Goal: Transaction & Acquisition: Purchase product/service

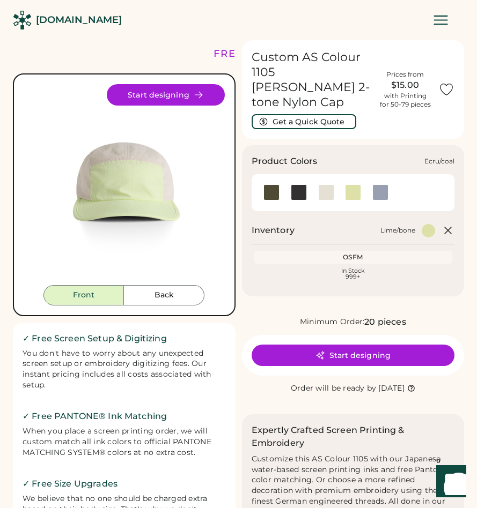
click at [330, 185] on div at bounding box center [326, 193] width 16 height 16
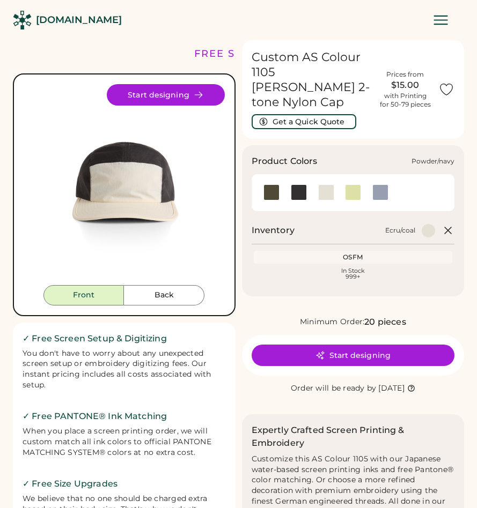
click at [392, 185] on div at bounding box center [379, 193] width 27 height 16
click at [387, 185] on div at bounding box center [380, 193] width 16 height 16
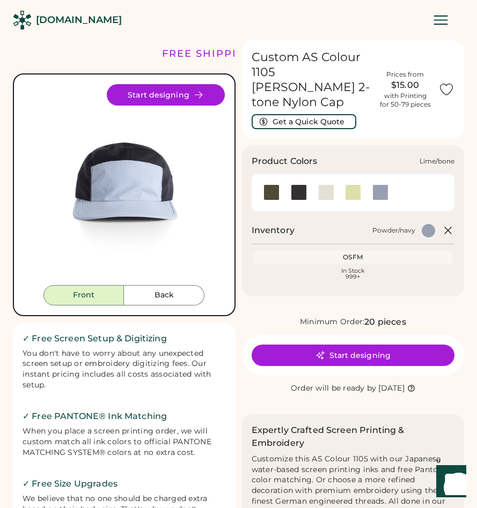
click at [346, 185] on div at bounding box center [353, 193] width 16 height 16
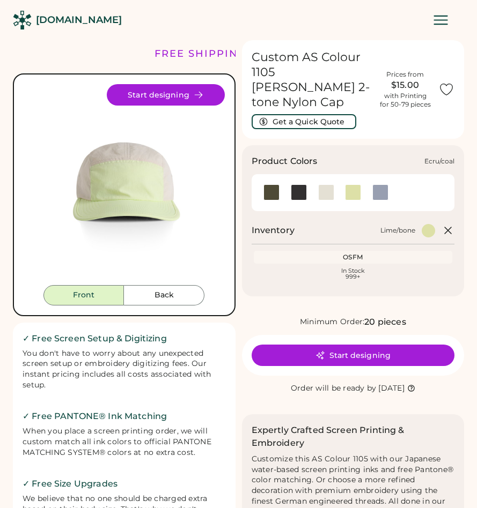
click at [330, 185] on div at bounding box center [326, 193] width 16 height 16
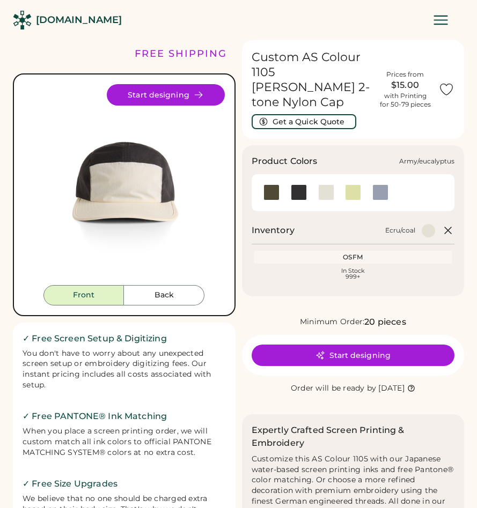
click at [270, 185] on div at bounding box center [271, 193] width 16 height 16
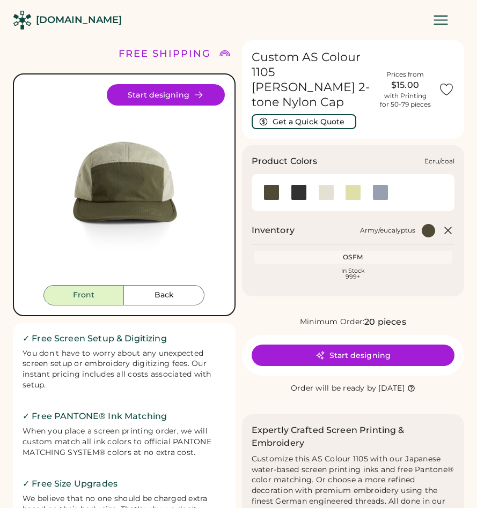
click at [323, 185] on div at bounding box center [326, 193] width 16 height 16
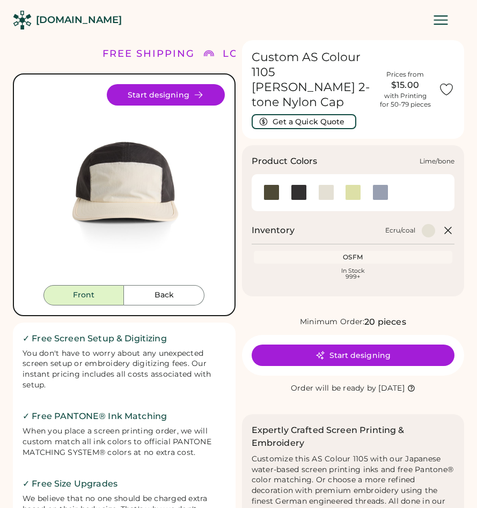
click at [353, 185] on div at bounding box center [353, 193] width 16 height 16
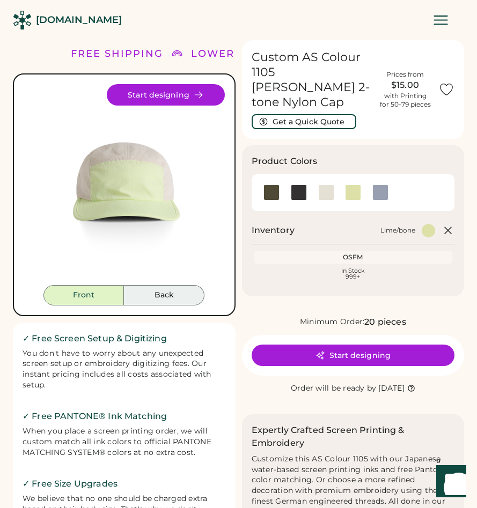
click at [184, 293] on button "Back" at bounding box center [164, 295] width 80 height 20
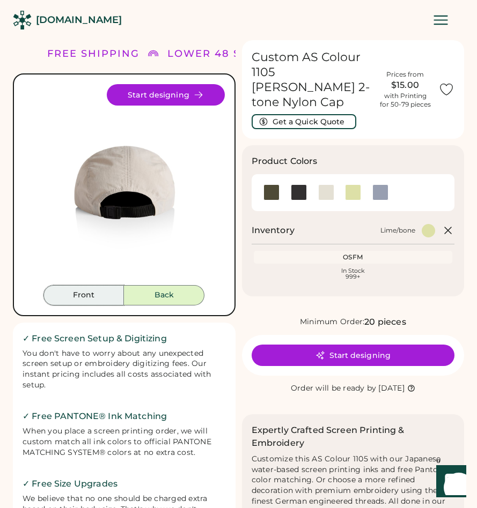
click at [113, 299] on button "Front" at bounding box center [83, 295] width 80 height 20
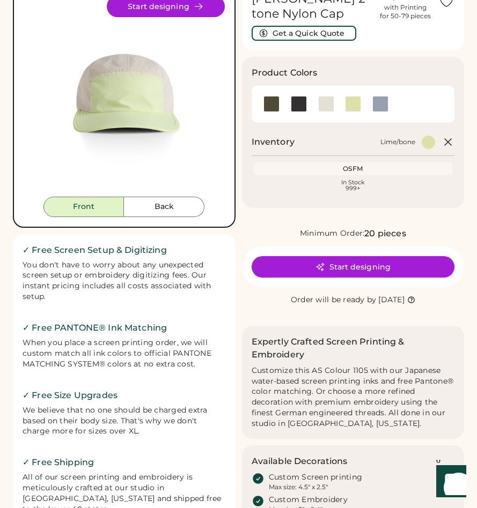
scroll to position [95, 0]
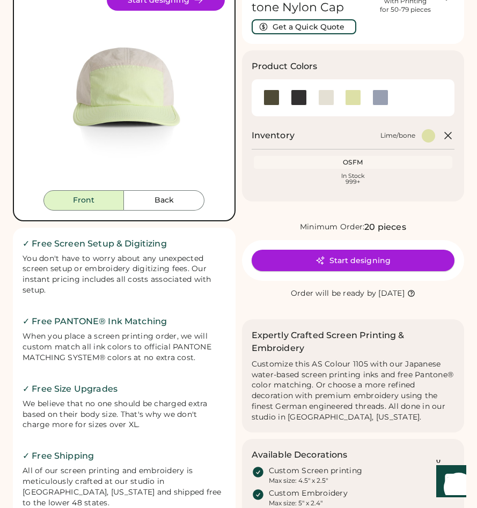
click at [331, 251] on button "Start designing" at bounding box center [353, 260] width 203 height 21
